Goal: Task Accomplishment & Management: Manage account settings

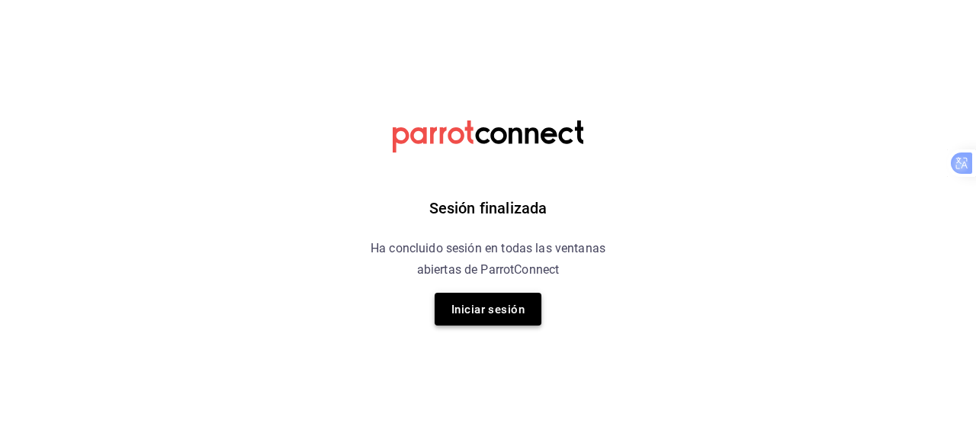
click at [462, 302] on font "Iniciar sesión" at bounding box center [487, 309] width 73 height 21
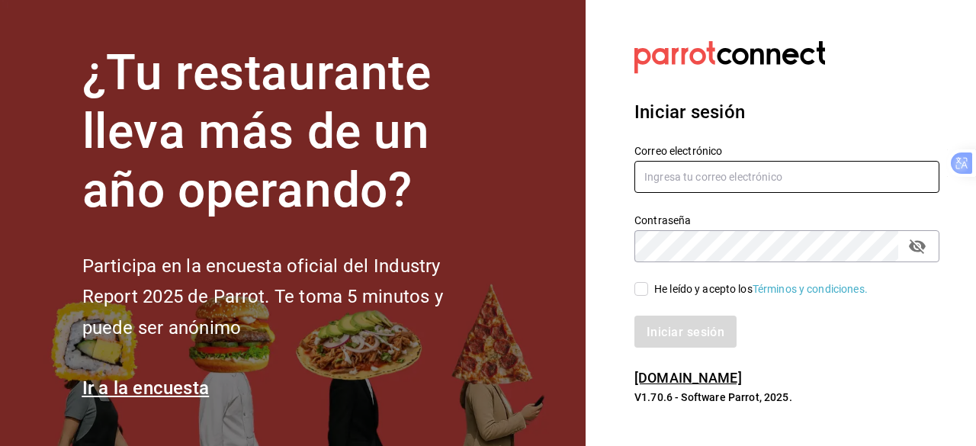
click at [779, 175] on input "text" at bounding box center [786, 177] width 305 height 32
type input "hector.fong@papizzas.com.mx"
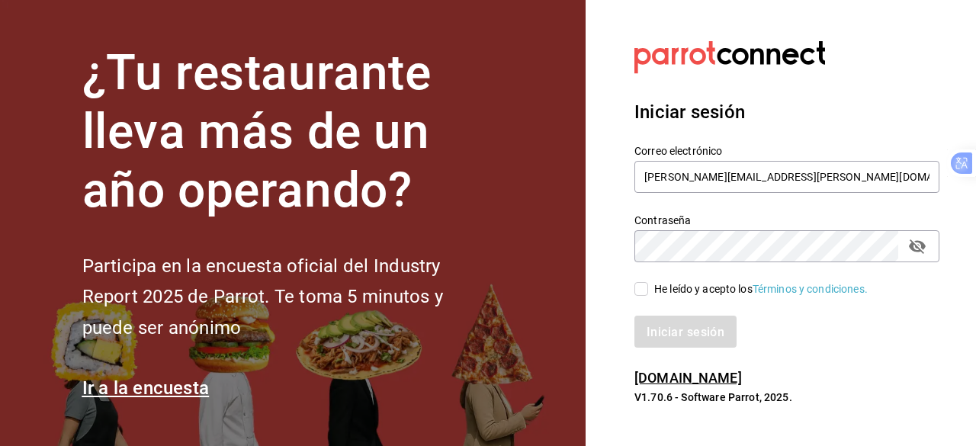
click at [650, 288] on span "He leído y acepto los Términos y condiciones." at bounding box center [758, 289] width 220 height 16
click at [648, 288] on input "He leído y acepto los Términos y condiciones." at bounding box center [641, 289] width 14 height 14
checkbox input "true"
click at [682, 335] on font "Iniciar sesión" at bounding box center [686, 331] width 78 height 14
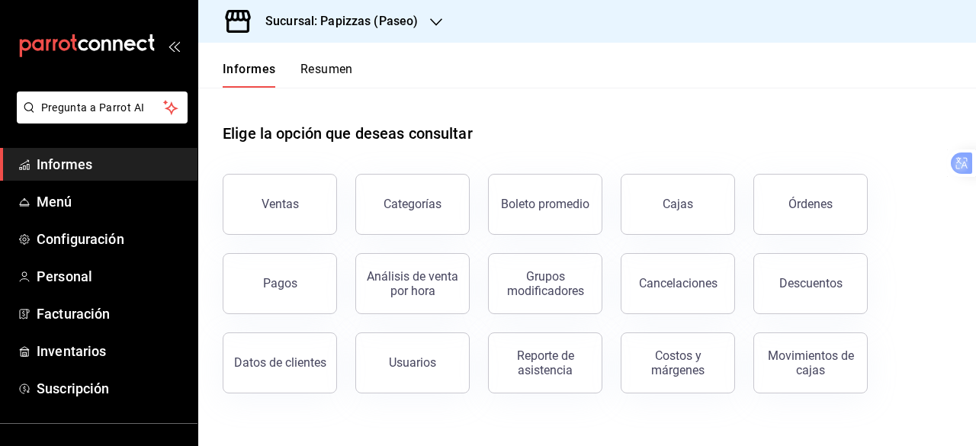
click at [424, 26] on div "Sucursal: Papizzas (Paseo)" at bounding box center [329, 21] width 238 height 43
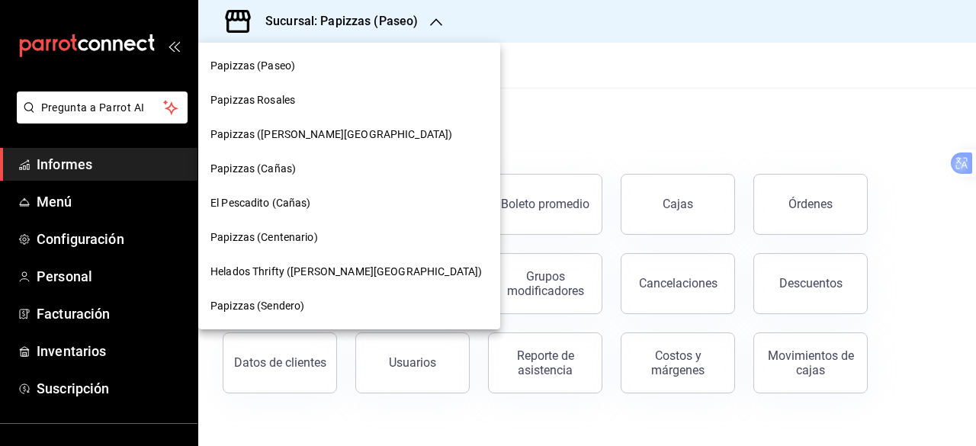
click at [320, 104] on div "Papizzas Rosales" at bounding box center [349, 100] width 278 height 16
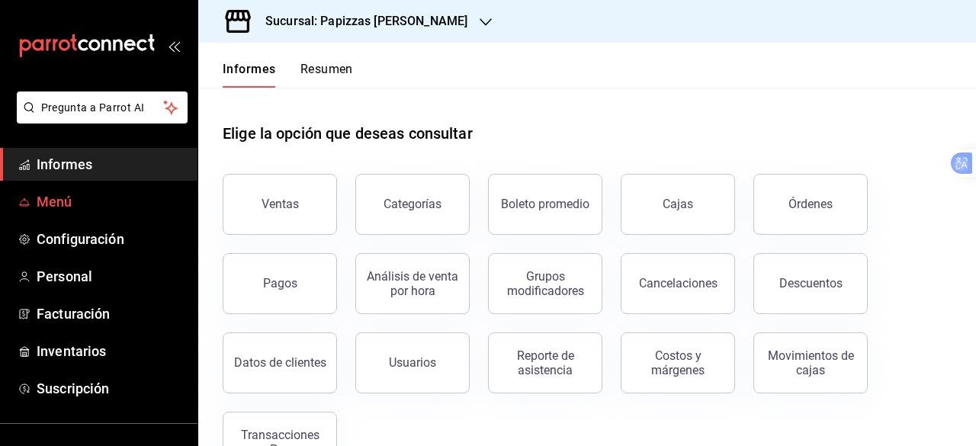
click at [136, 194] on span "Menú" at bounding box center [111, 201] width 149 height 21
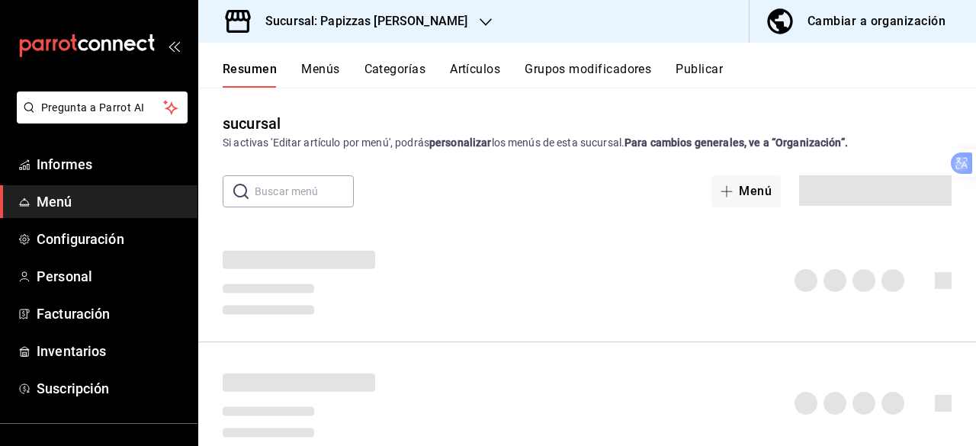
click at [471, 75] on font "Artículos" at bounding box center [475, 69] width 50 height 14
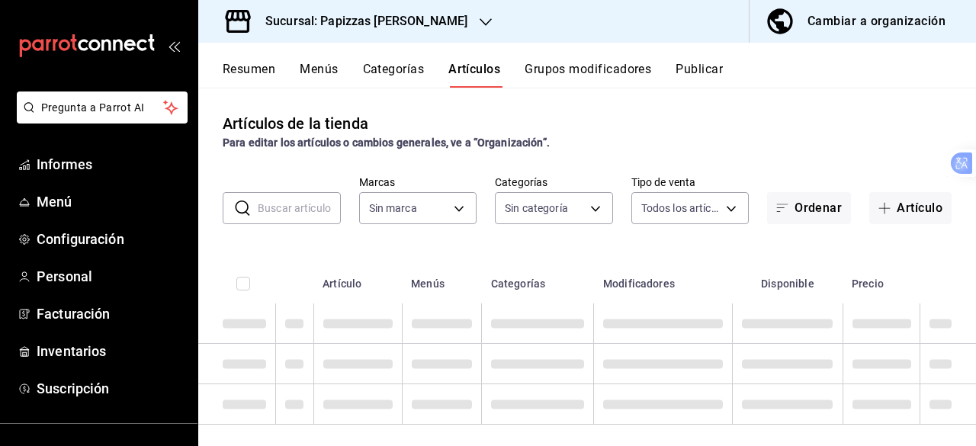
type input "95716d80-e0d5-4762-8449-f5761bb08d9d"
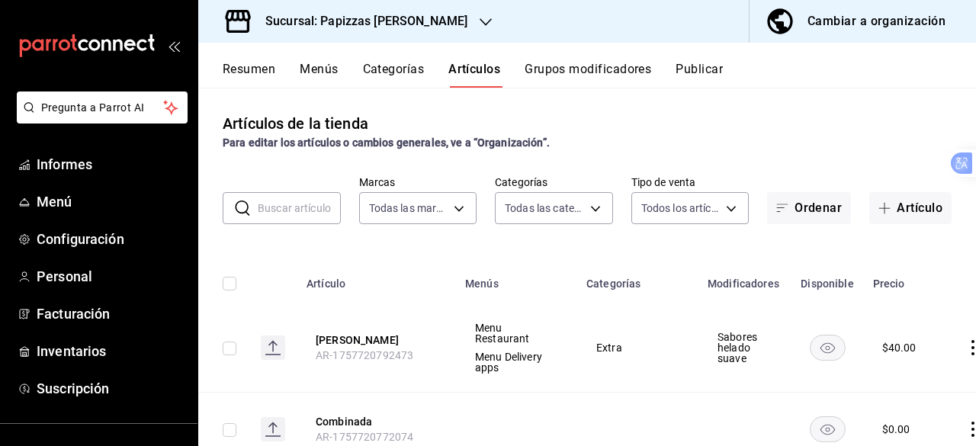
type input "405be0ae-a73c-443e-a554-fd62489d789b,ce35f6e0-dc94-4d19-9822-534ec696ce7a,c7ee7…"
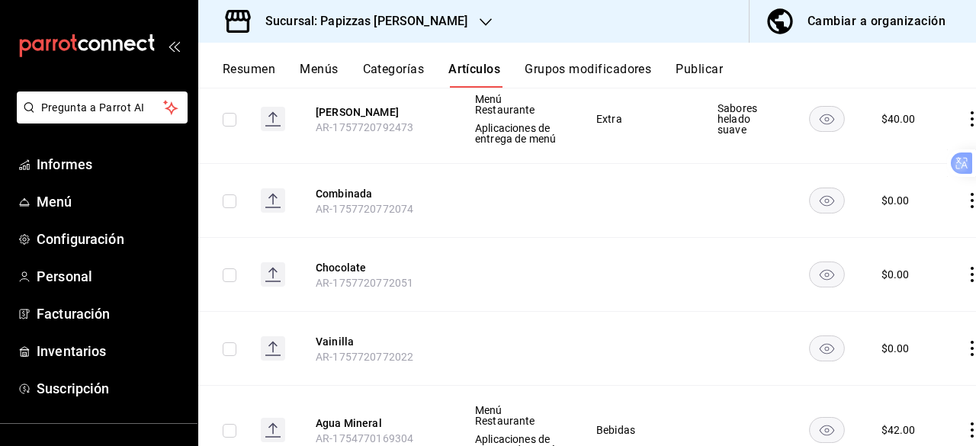
scroll to position [152, 0]
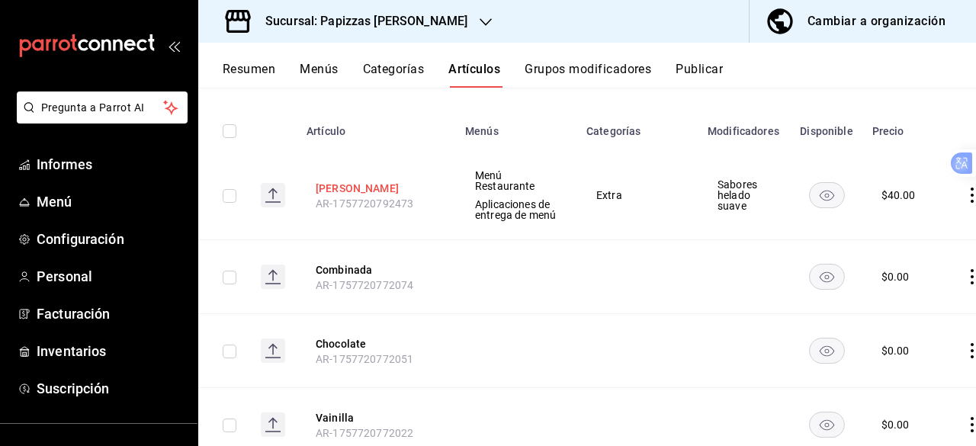
click at [352, 194] on font "[PERSON_NAME]" at bounding box center [357, 188] width 83 height 12
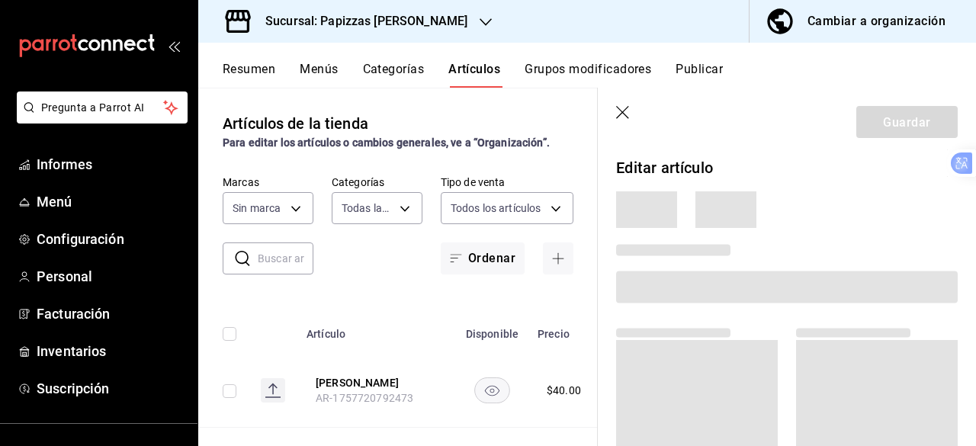
type input "405be0ae-a73c-443e-a554-fd62489d789b,ce35f6e0-dc94-4d19-9822-534ec696ce7a,c7ee7…"
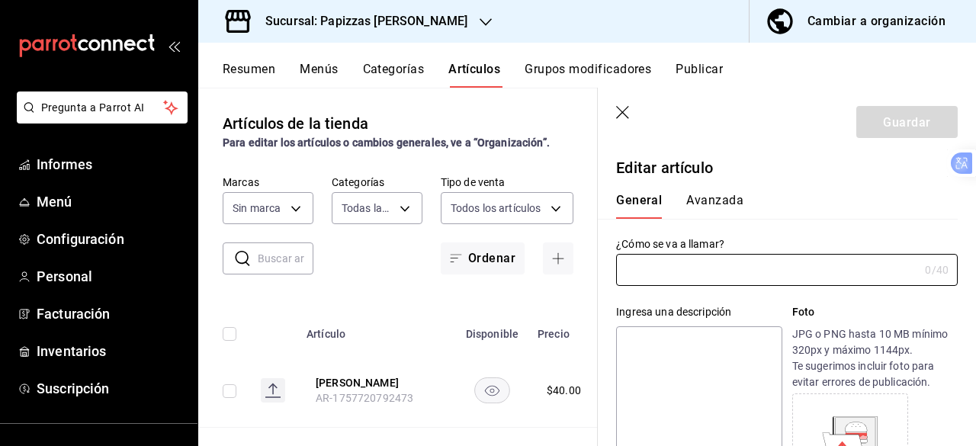
type input "[PERSON_NAME]"
type textarea "Helado de chorro"
type textarea "x"
type input "AR-1757720792473"
type textarea "x"
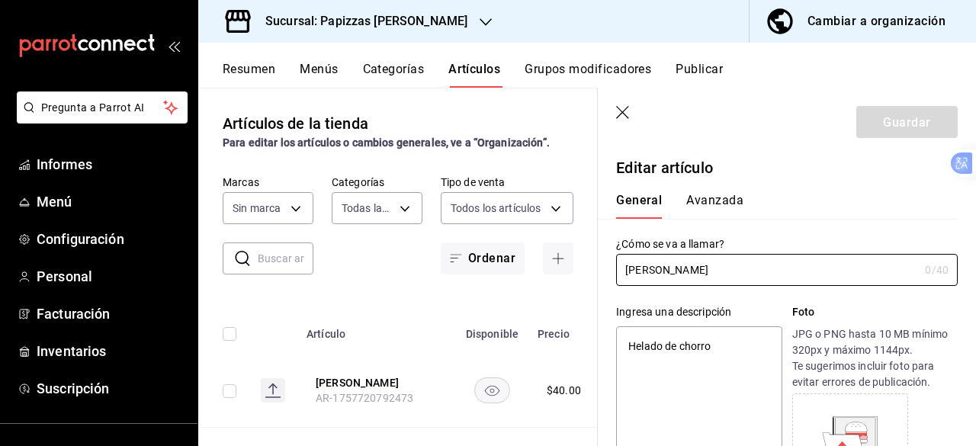
type input "$40.00"
radio input "false"
radio input "true"
type textarea "x"
type input "95716d80-e0d5-4762-8449-f5761bb08d9d"
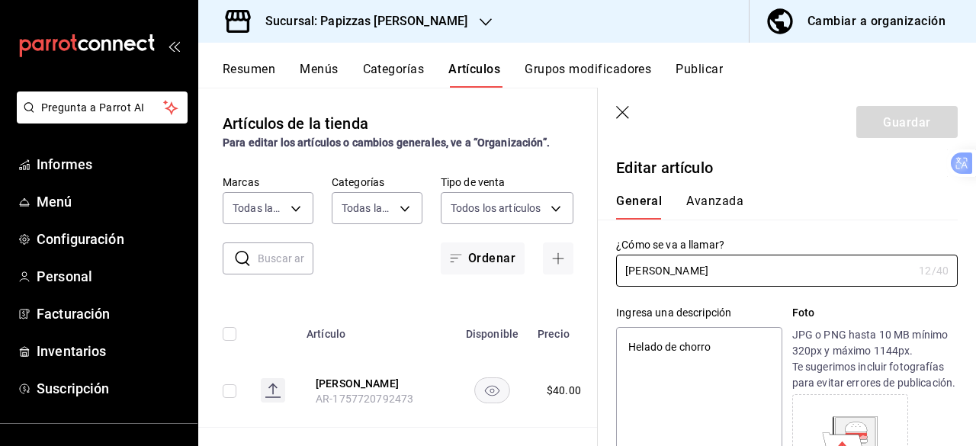
click at [731, 201] on font "Avanzada" at bounding box center [714, 201] width 57 height 14
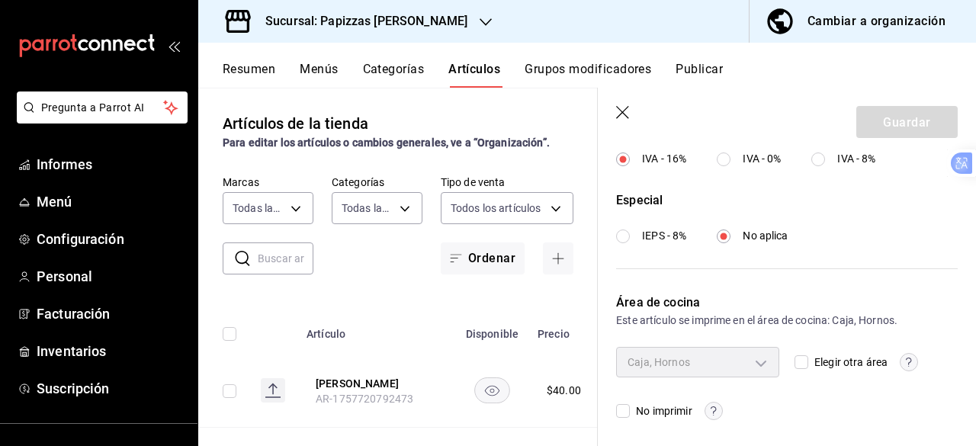
scroll to position [630, 0]
click at [797, 361] on input "Elegir otra área" at bounding box center [801, 359] width 14 height 14
checkbox input "true"
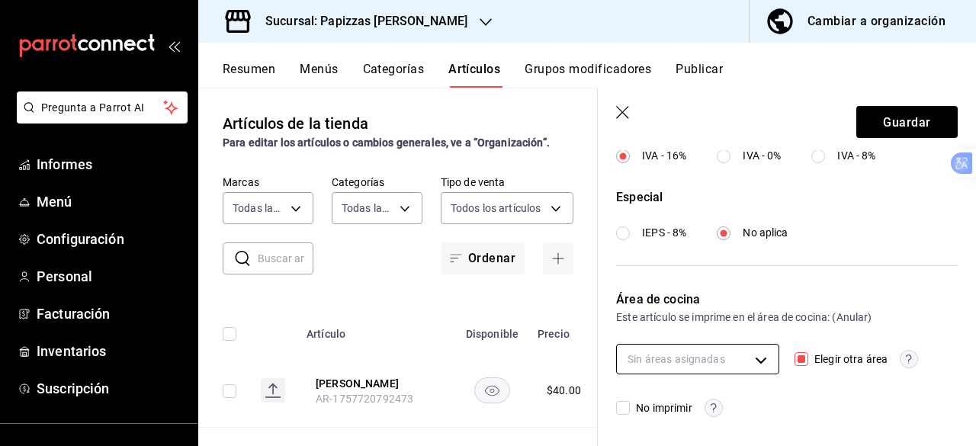
click at [752, 356] on body "Pregunta a Parrot AI Informes Menú Configuración Personal Facturación Inventari…" at bounding box center [488, 223] width 976 height 446
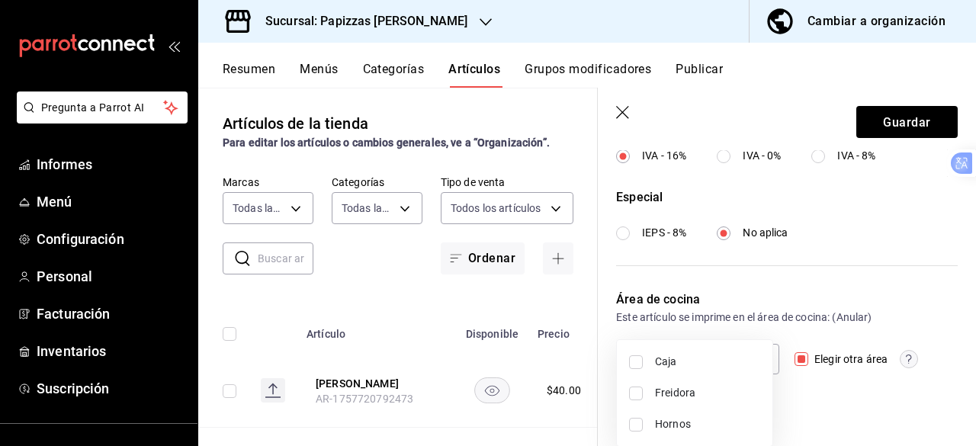
click at [692, 366] on span "Caja" at bounding box center [707, 362] width 105 height 16
type input "69f41816-4eeb-4a2d-87c4-5a22c2e1a42a"
checkbox input "true"
click at [902, 120] on div at bounding box center [488, 223] width 976 height 446
click at [883, 123] on font "Guardar" at bounding box center [906, 121] width 47 height 14
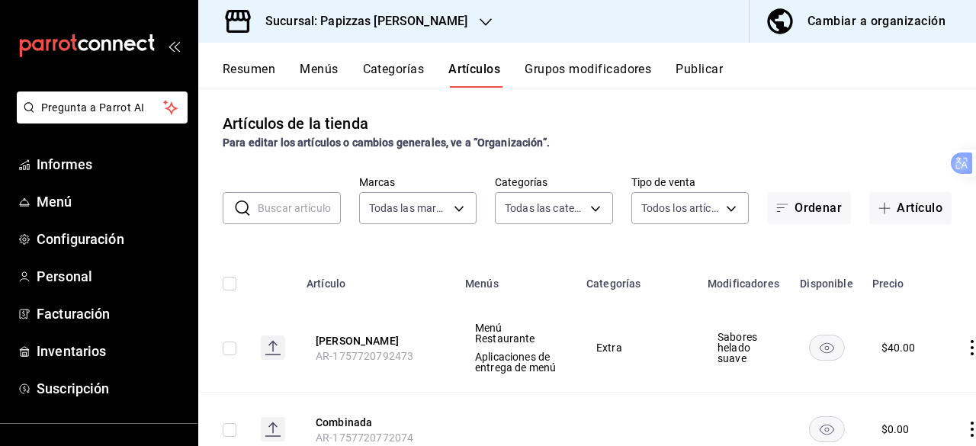
click at [711, 71] on font "Publicar" at bounding box center [698, 69] width 47 height 14
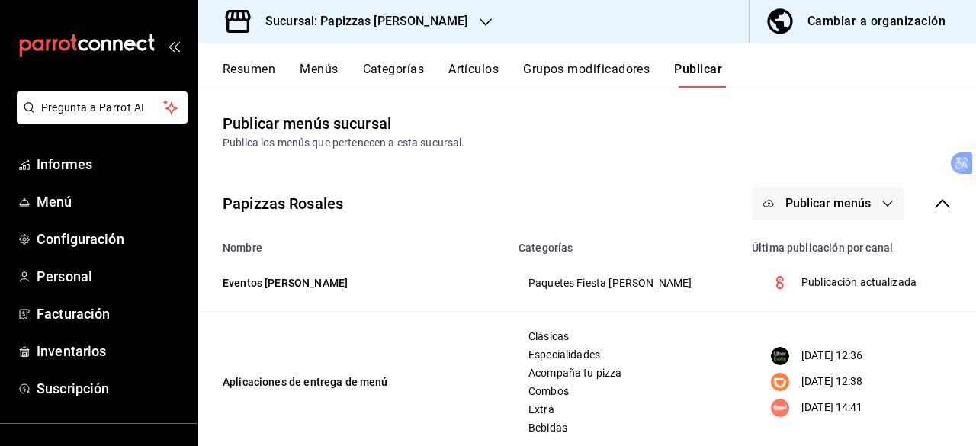
click at [829, 197] on font "Publicar menús" at bounding box center [827, 203] width 85 height 14
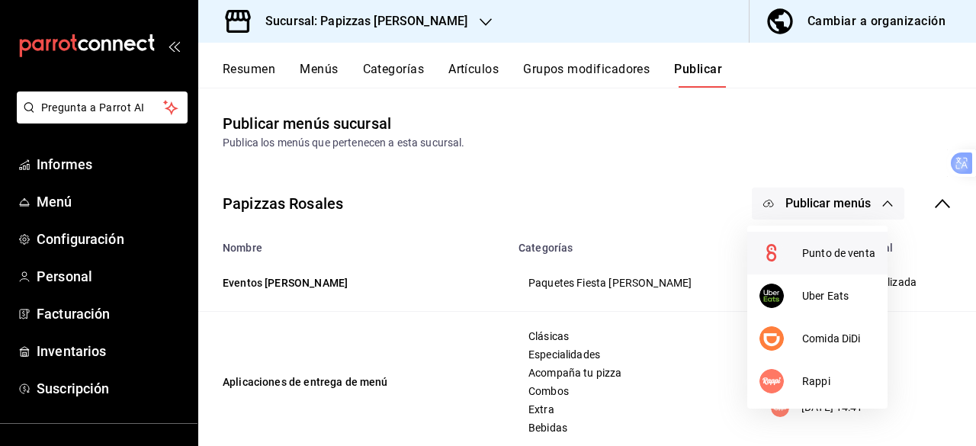
click at [814, 247] on font "Punto de venta" at bounding box center [838, 253] width 73 height 12
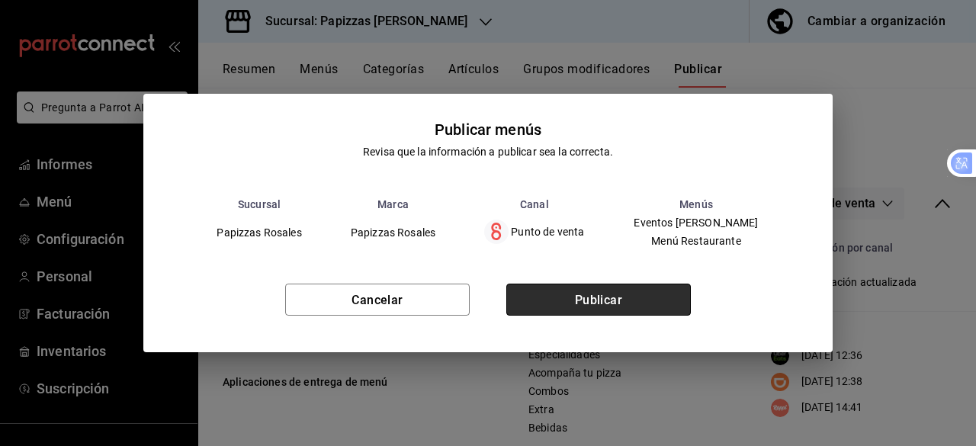
click at [596, 303] on font "Publicar" at bounding box center [599, 299] width 48 height 14
